Goal: Find specific page/section: Find specific page/section

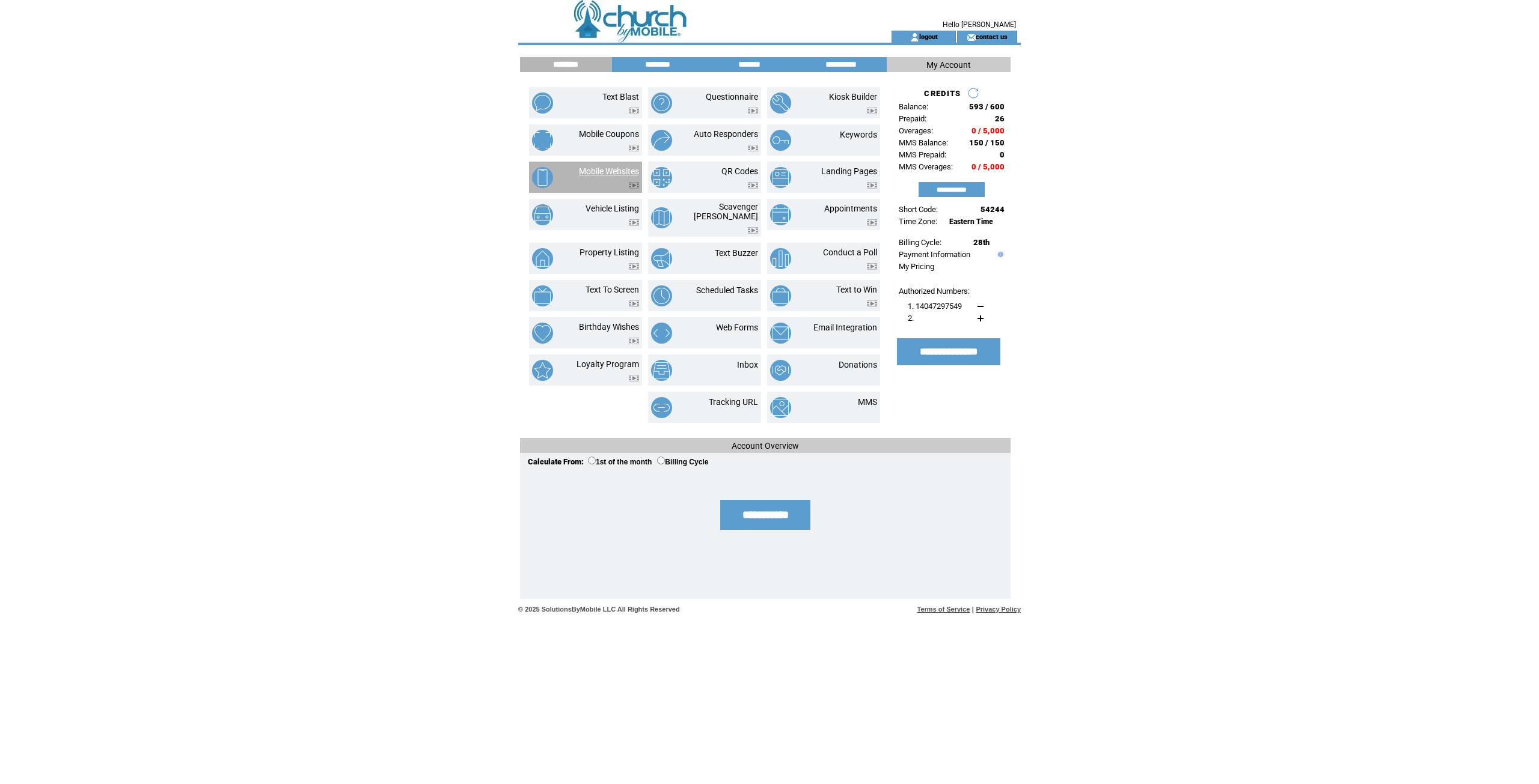
click at [620, 171] on link "Mobile Websites" at bounding box center [609, 171] width 60 height 9
click at [609, 185] on td at bounding box center [609, 182] width 60 height 13
click at [608, 170] on link "Mobile Websites" at bounding box center [609, 171] width 60 height 9
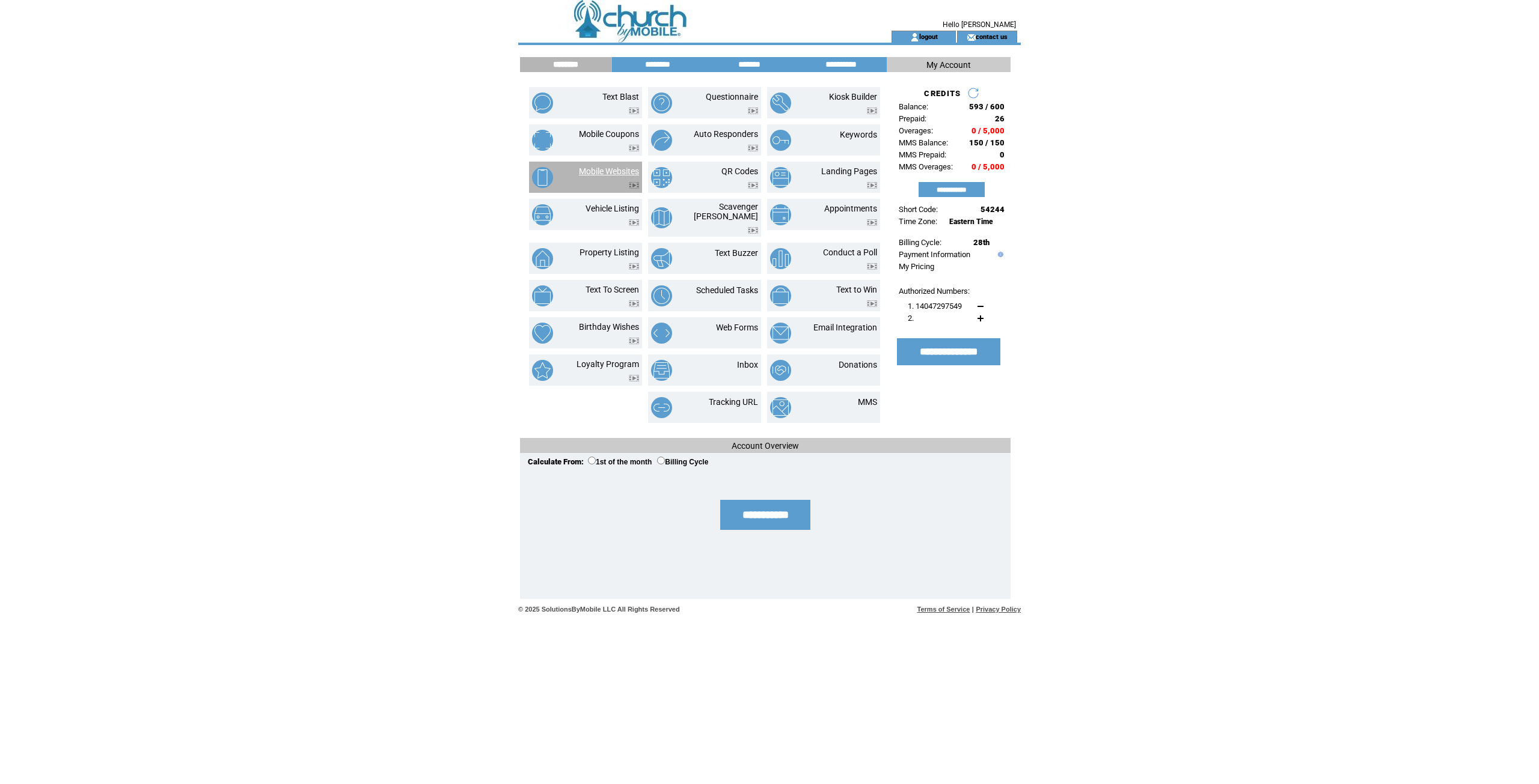
click at [608, 170] on link "Mobile Websites" at bounding box center [609, 171] width 60 height 9
click at [545, 177] on img at bounding box center [543, 177] width 21 height 21
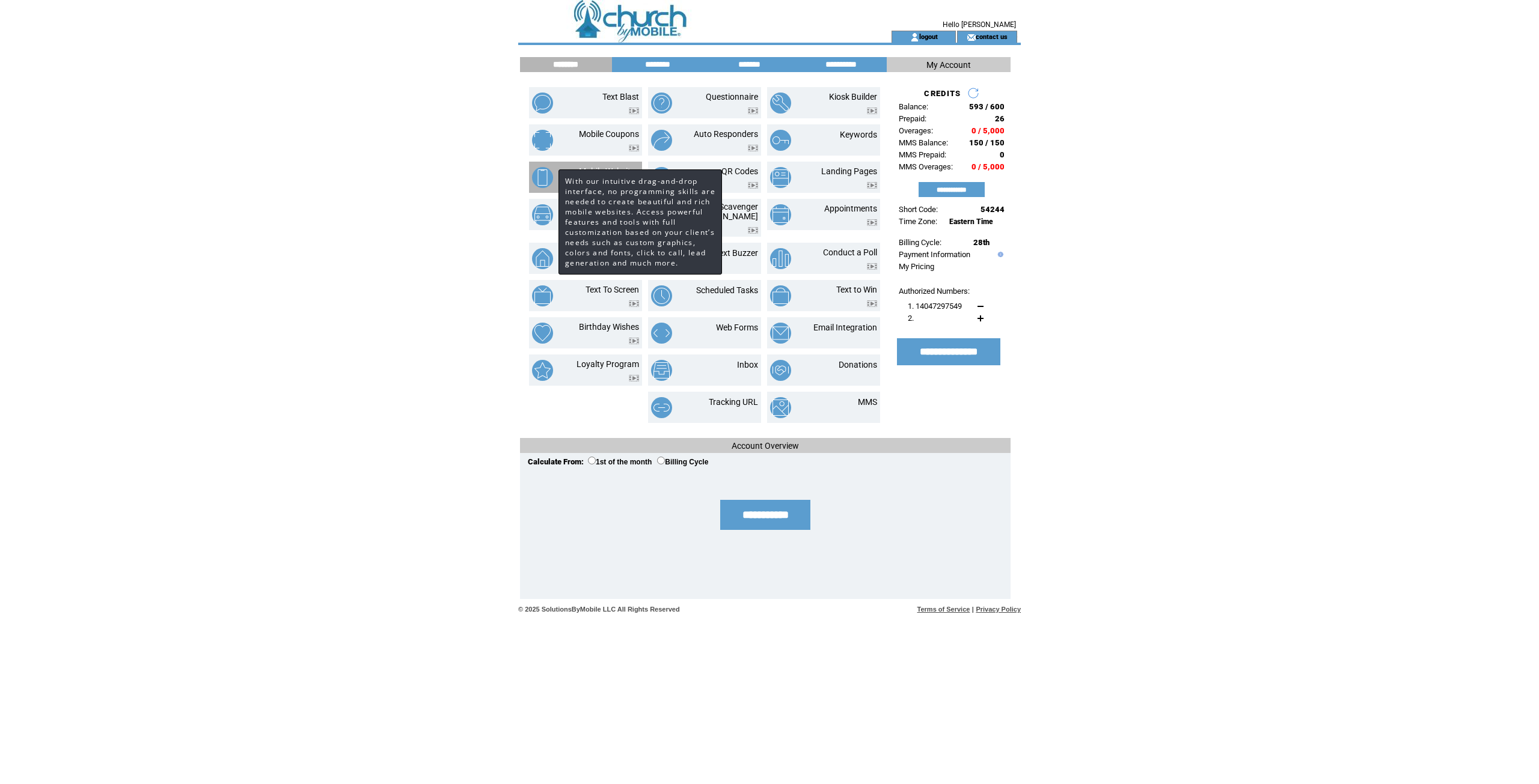
click at [575, 163] on td "Mobile Websites" at bounding box center [586, 177] width 113 height 31
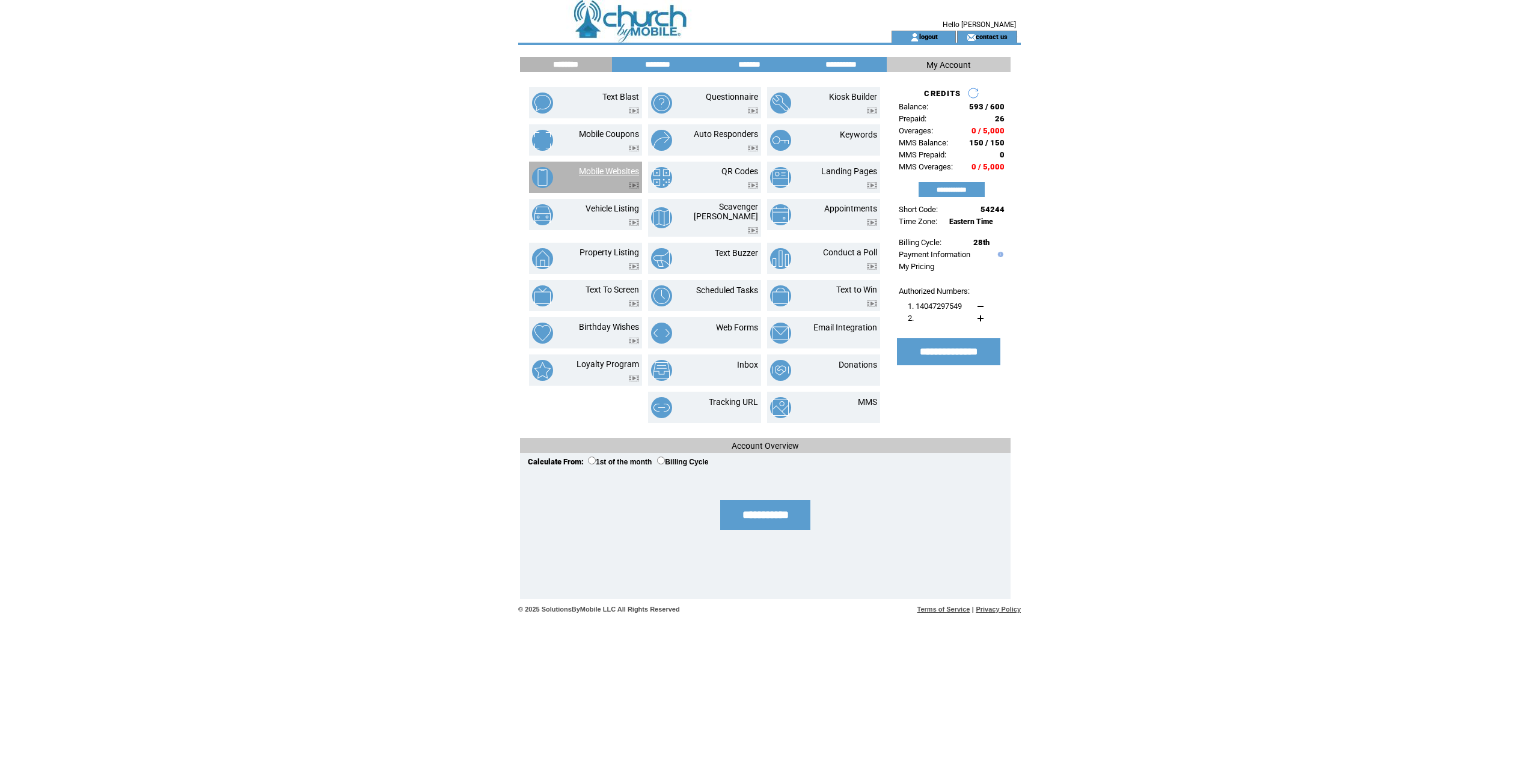
click at [591, 169] on link "Mobile Websites" at bounding box center [609, 171] width 60 height 9
click at [634, 186] on img at bounding box center [634, 186] width 10 height 7
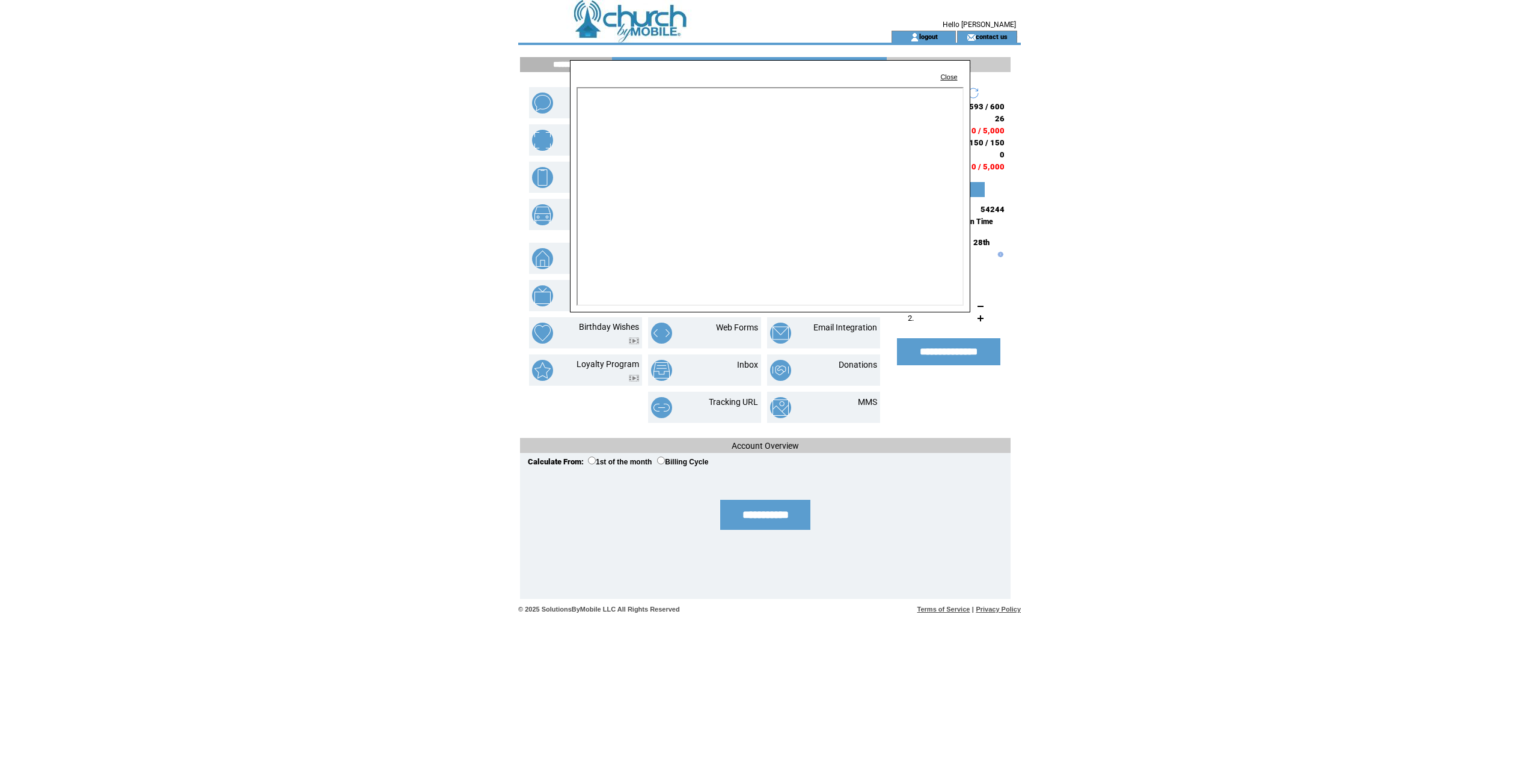
click at [378, 251] on html "**********" at bounding box center [769, 392] width 1539 height 784
click at [944, 77] on link "Close" at bounding box center [949, 77] width 17 height 8
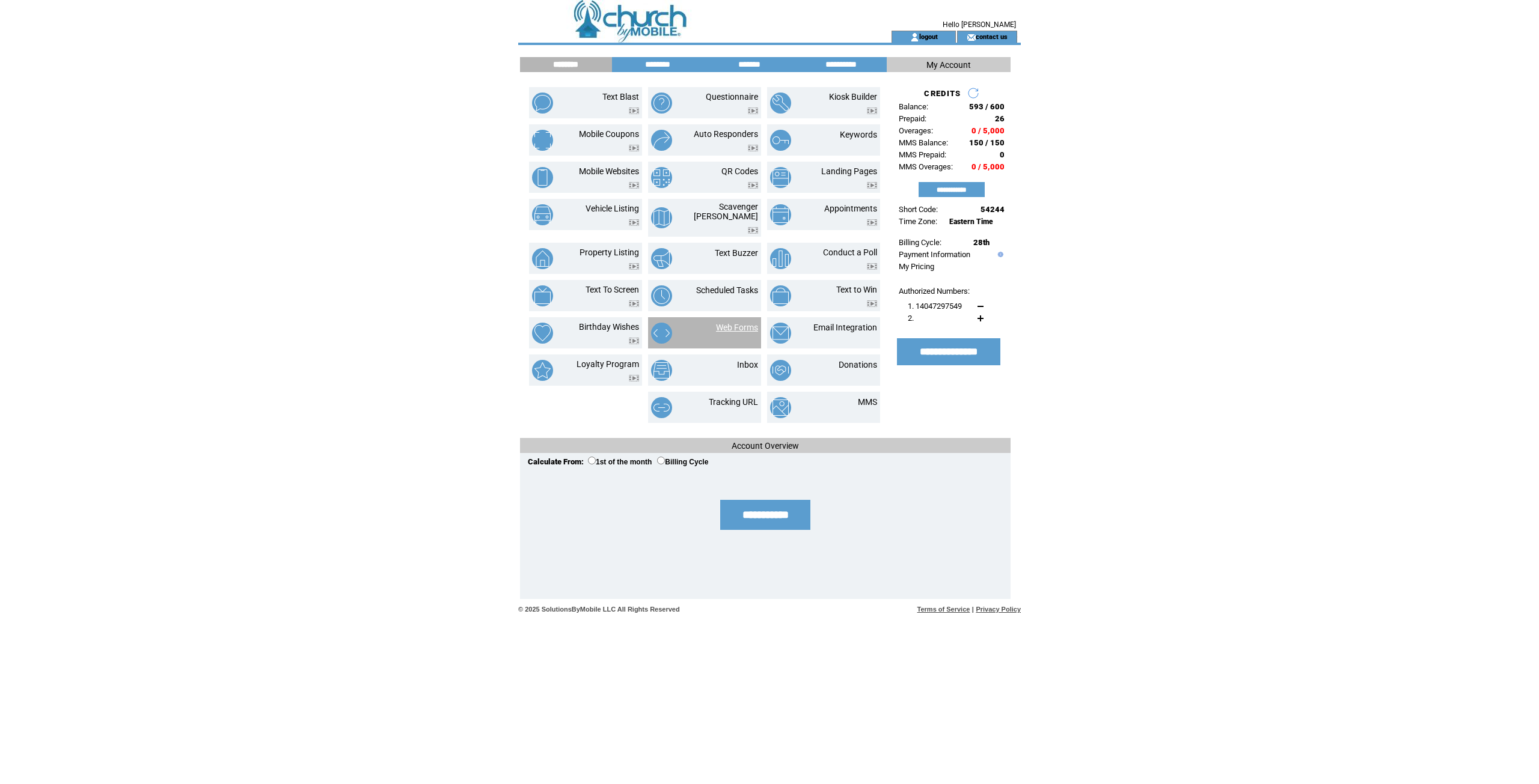
click at [734, 323] on link "Web Forms" at bounding box center [737, 327] width 42 height 9
